Goal: Information Seeking & Learning: Learn about a topic

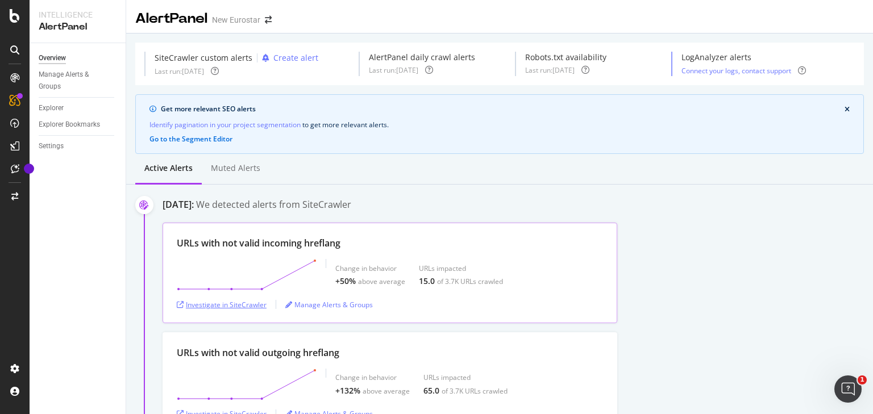
click at [263, 302] on div "Investigate in SiteCrawler" at bounding box center [222, 305] width 90 height 10
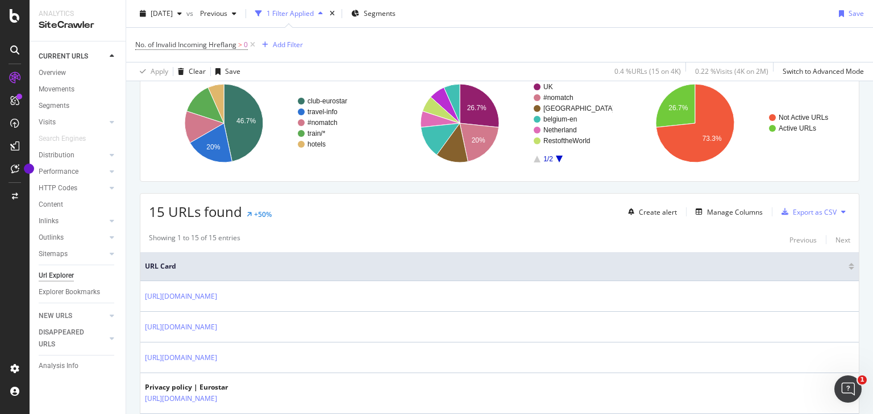
scroll to position [136, 0]
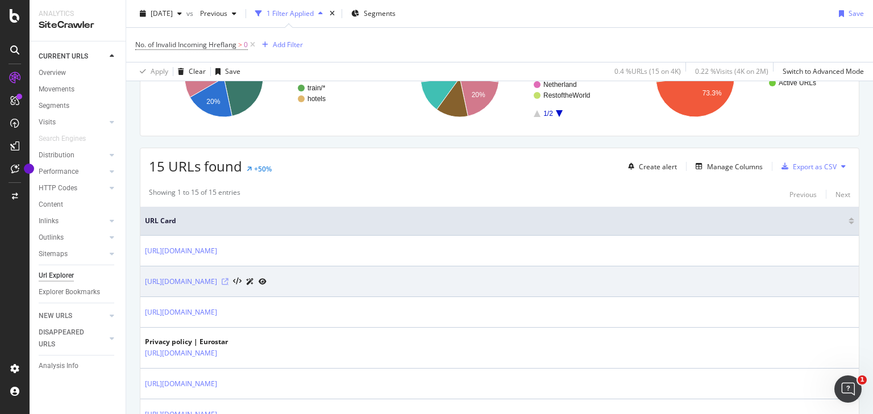
click at [229, 281] on icon at bounding box center [225, 282] width 7 height 7
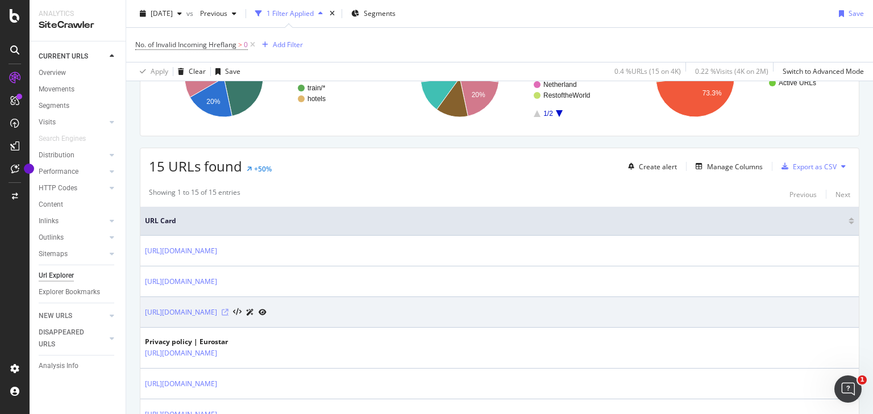
click at [229, 312] on icon at bounding box center [225, 312] width 7 height 7
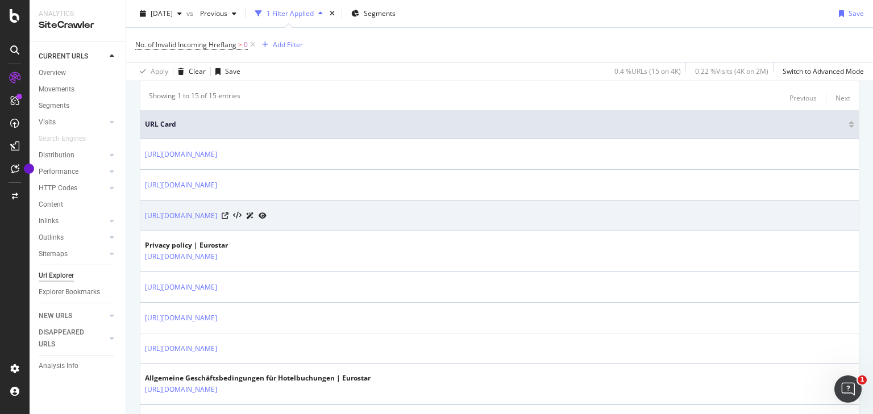
scroll to position [227, 0]
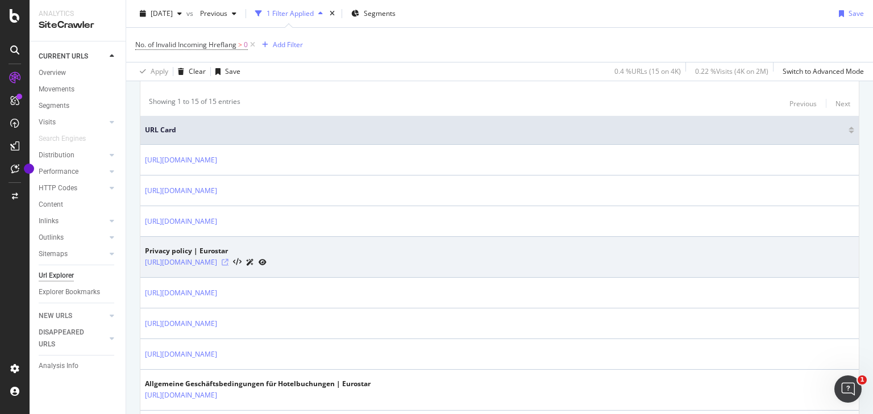
click at [229, 260] on icon at bounding box center [225, 262] width 7 height 7
